Goal: Transaction & Acquisition: Purchase product/service

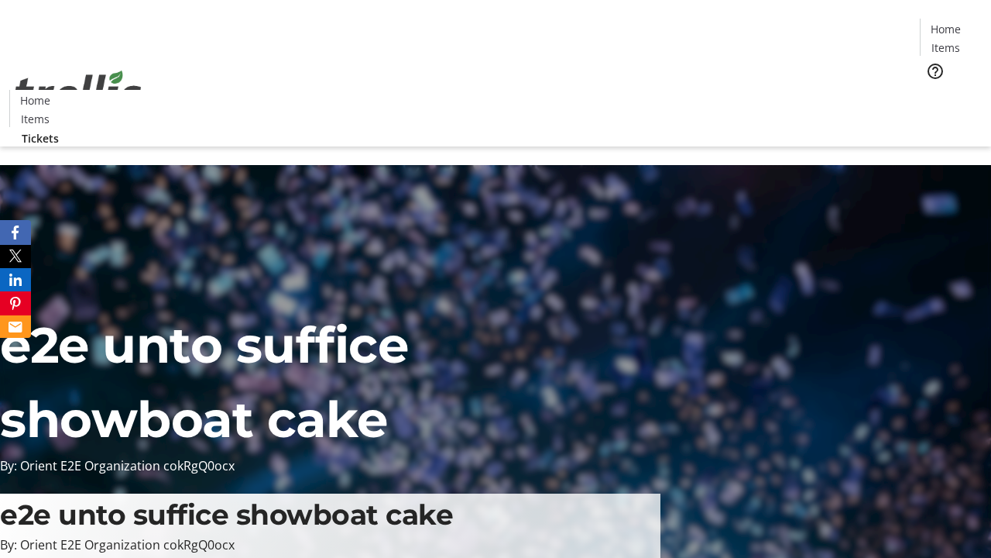
click at [933, 90] on span "Tickets" at bounding box center [951, 98] width 37 height 16
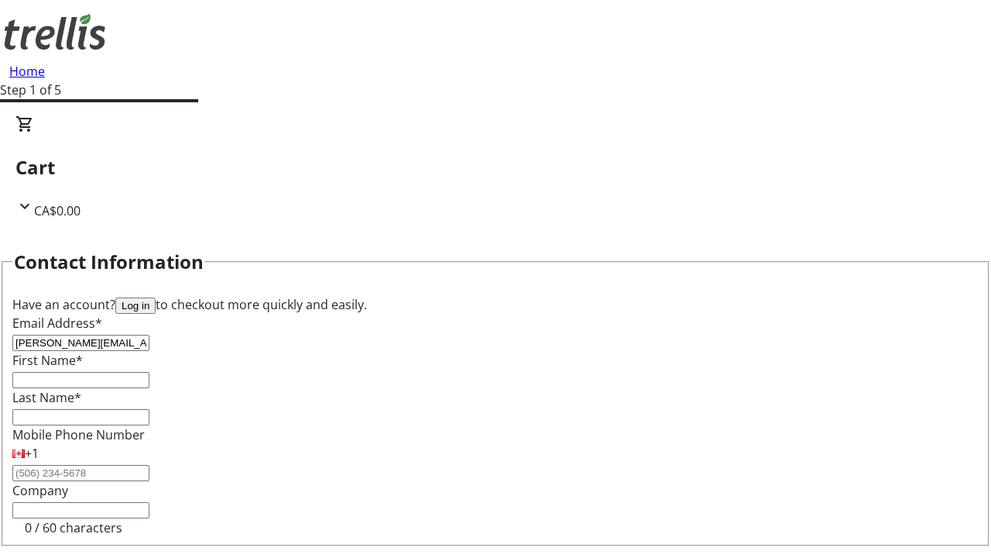
type input "[PERSON_NAME][EMAIL_ADDRESS][DOMAIN_NAME]"
type input "[PERSON_NAME]"
